Goal: Navigation & Orientation: Go to known website

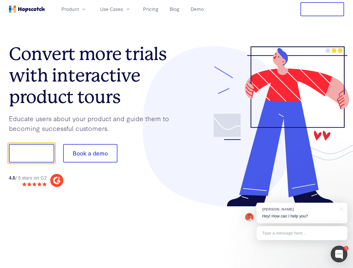
click at [177, 134] on div at bounding box center [261, 126] width 168 height 161
click at [79, 9] on span "Product" at bounding box center [70, 9] width 17 height 7
click at [123, 9] on span "Use Cases" at bounding box center [111, 9] width 23 height 7
click at [322, 9] on button "Free Trial" at bounding box center [323, 9] width 44 height 14
click at [31, 153] on button "Show me!" at bounding box center [31, 153] width 45 height 18
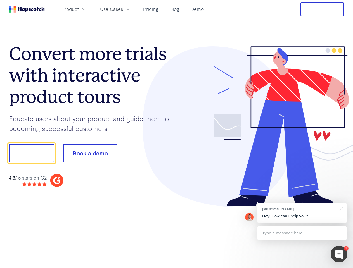
click at [90, 153] on button "Book a demo" at bounding box center [90, 153] width 54 height 18
click at [339, 254] on div at bounding box center [339, 254] width 17 height 17
click at [302, 213] on div "[PERSON_NAME] Hey! How can I help you?" at bounding box center [302, 213] width 91 height 21
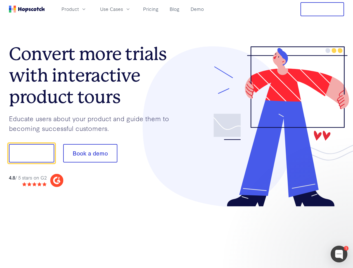
click at [341, 209] on div at bounding box center [295, 153] width 105 height 186
click at [302, 233] on div at bounding box center [295, 190] width 105 height 112
